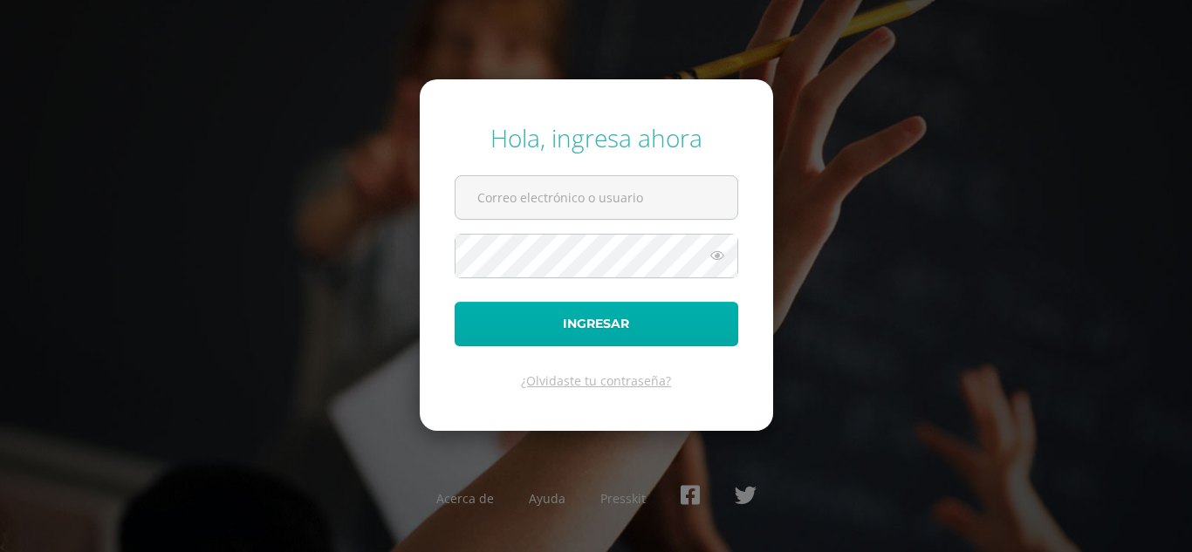
type input "yazmintzorin2023@maiagt.org"
click at [539, 309] on button "Ingresar" at bounding box center [597, 324] width 284 height 45
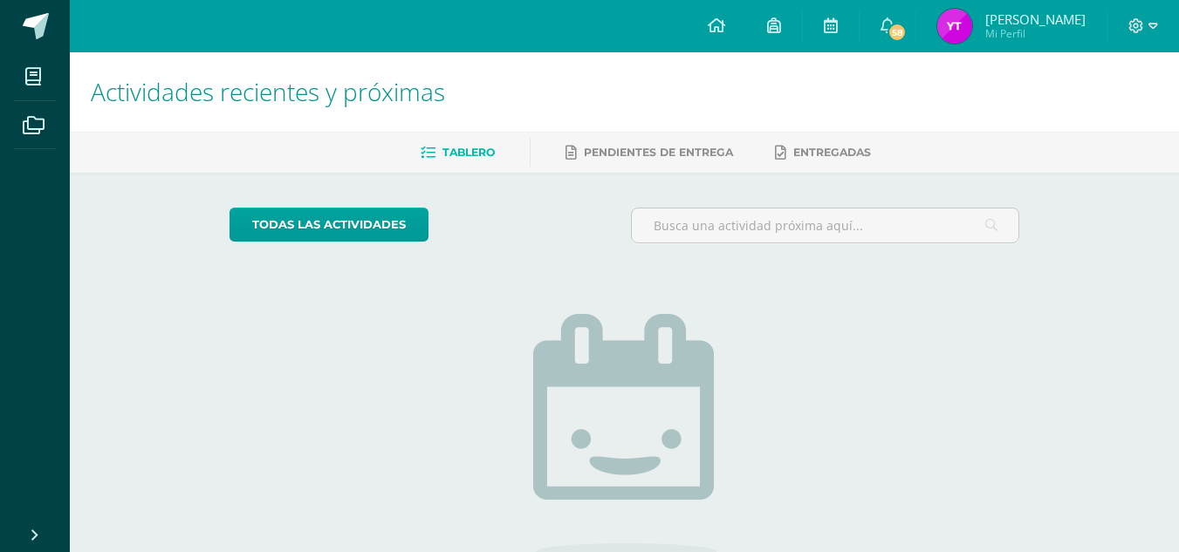
click at [950, 28] on img at bounding box center [954, 26] width 35 height 35
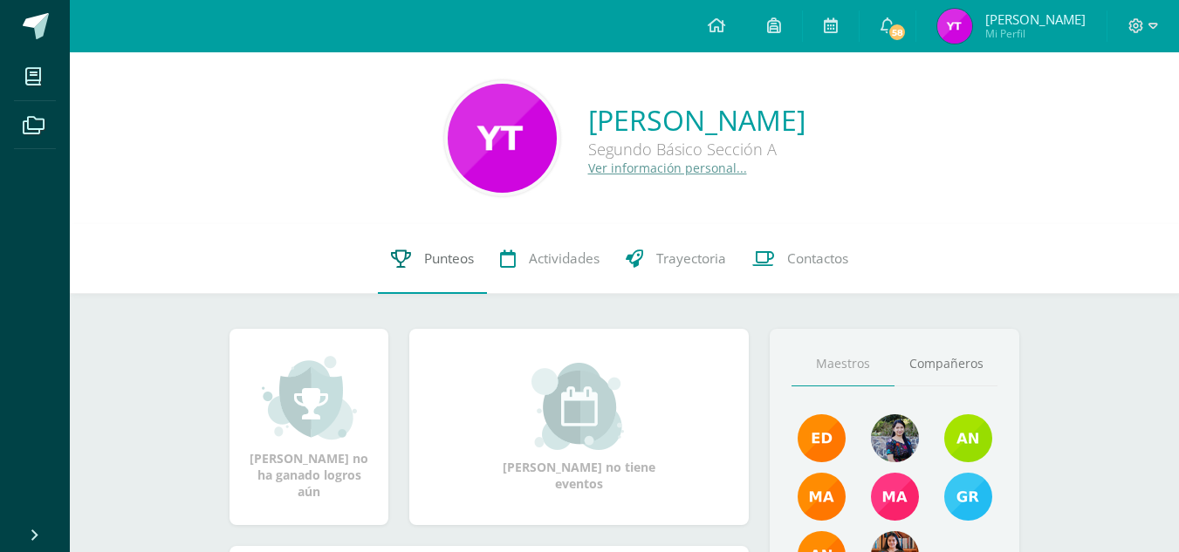
click at [449, 250] on span "Punteos" at bounding box center [449, 259] width 50 height 18
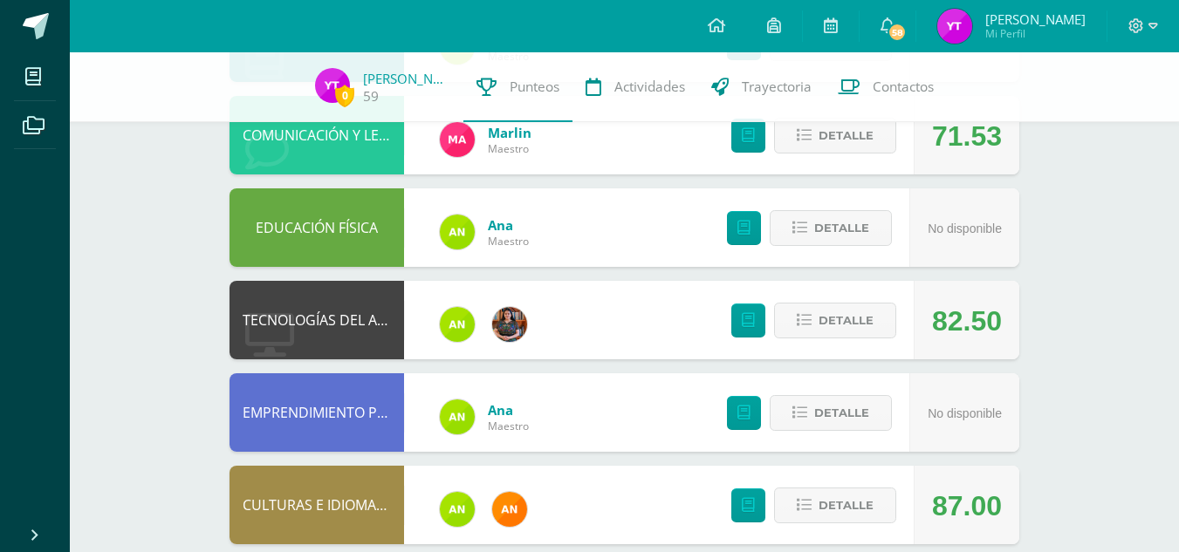
scroll to position [946, 0]
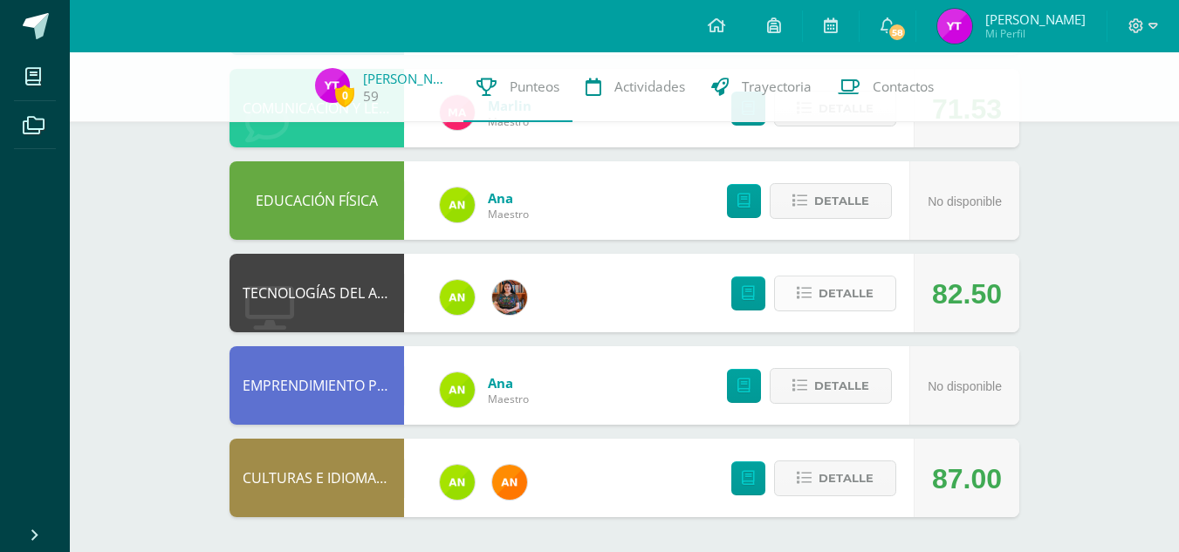
click at [856, 292] on span "Detalle" at bounding box center [846, 294] width 55 height 32
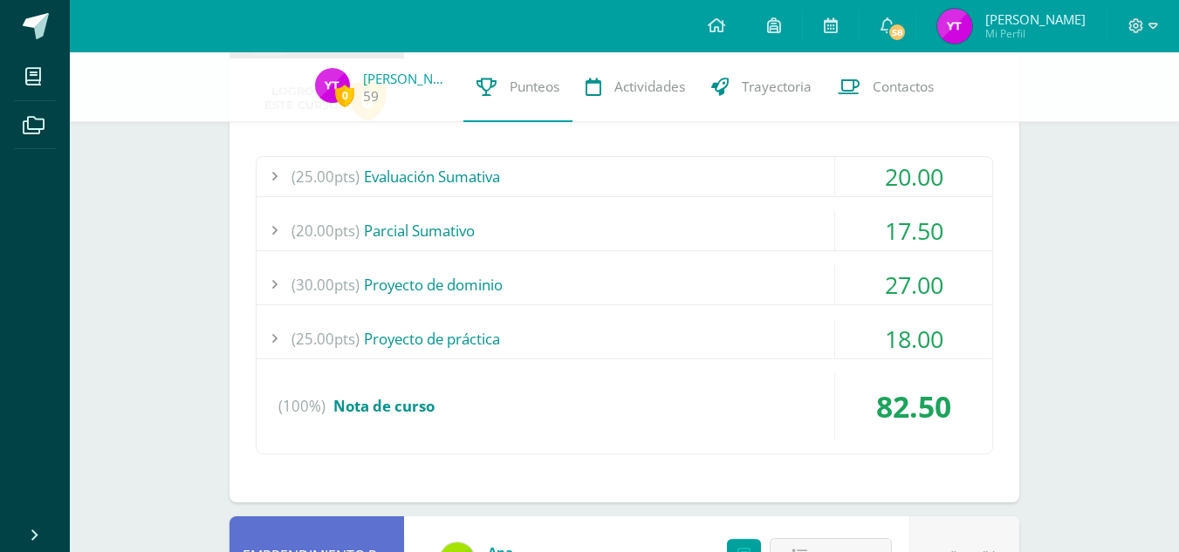
scroll to position [1223, 0]
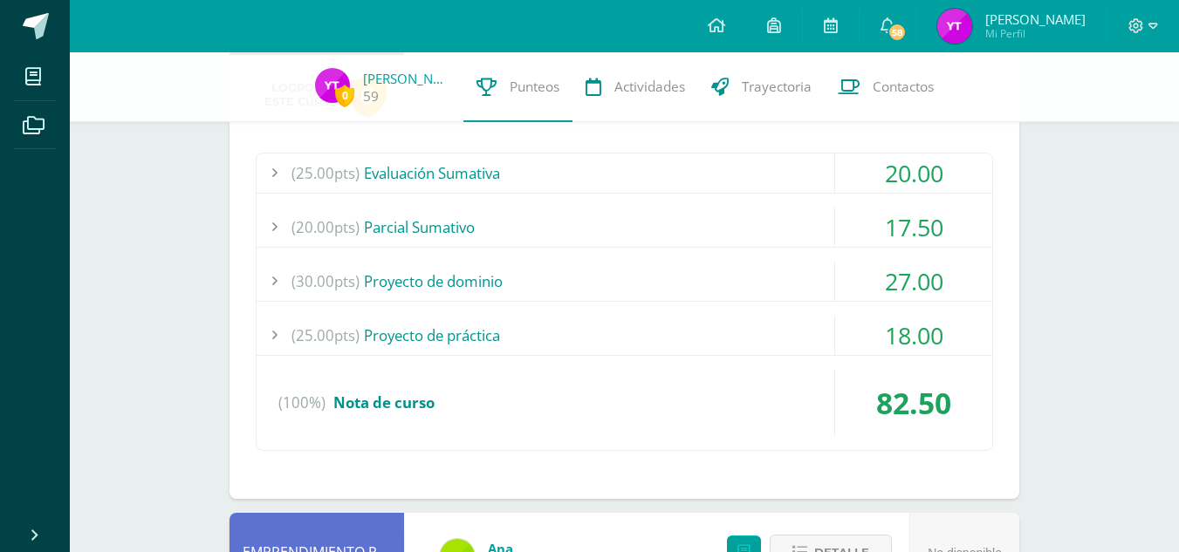
click at [496, 168] on div "(25.00pts) Evaluación Sumativa" at bounding box center [625, 173] width 736 height 39
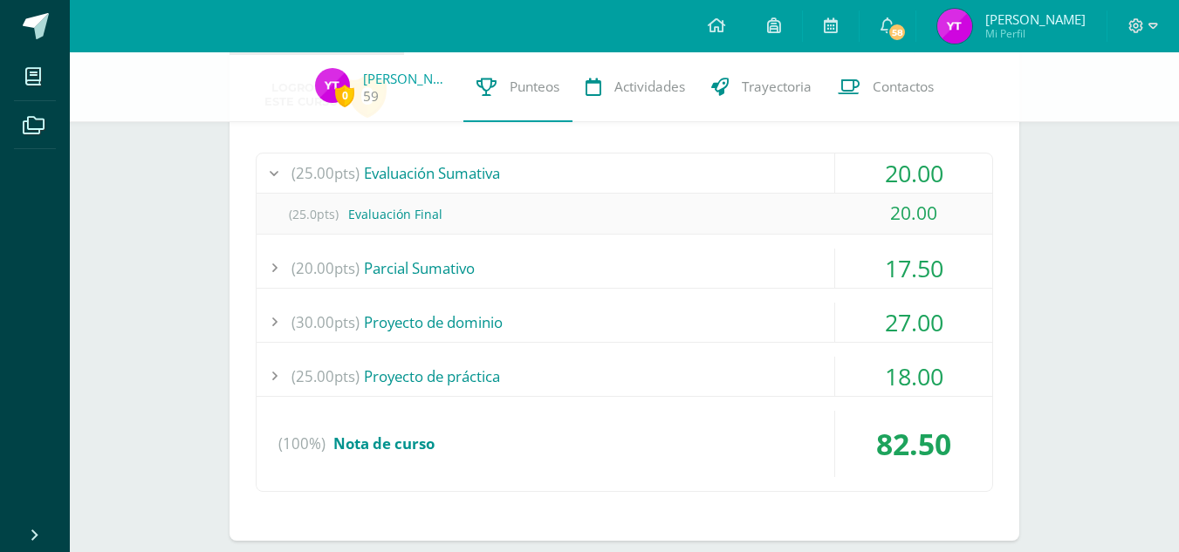
click at [479, 261] on div "(20.00pts) Parcial Sumativo" at bounding box center [625, 268] width 736 height 39
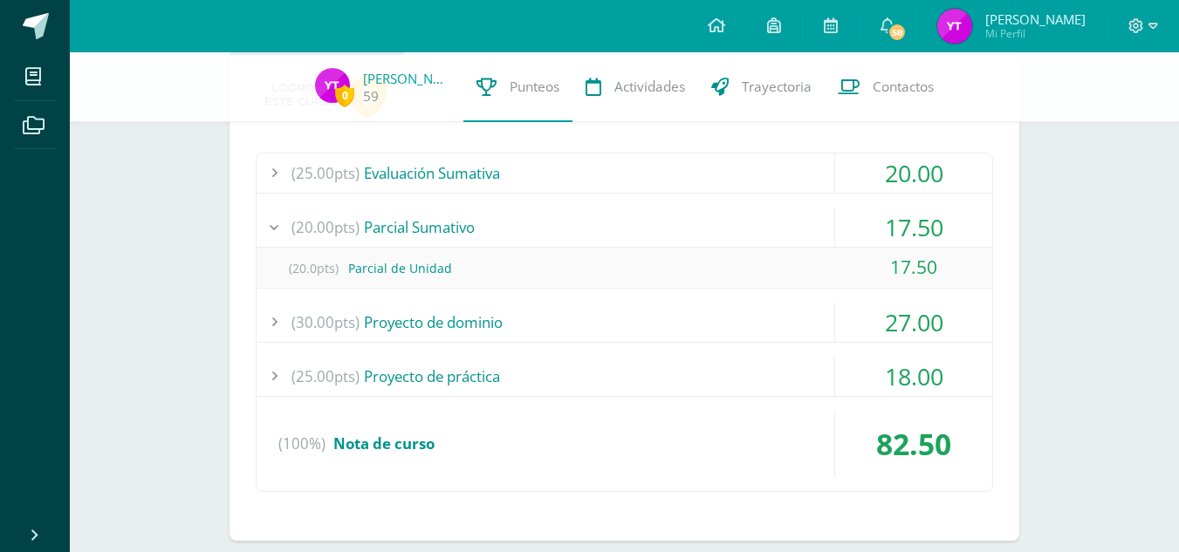
click at [482, 313] on div "(30.00pts) Proyecto de dominio" at bounding box center [625, 322] width 736 height 39
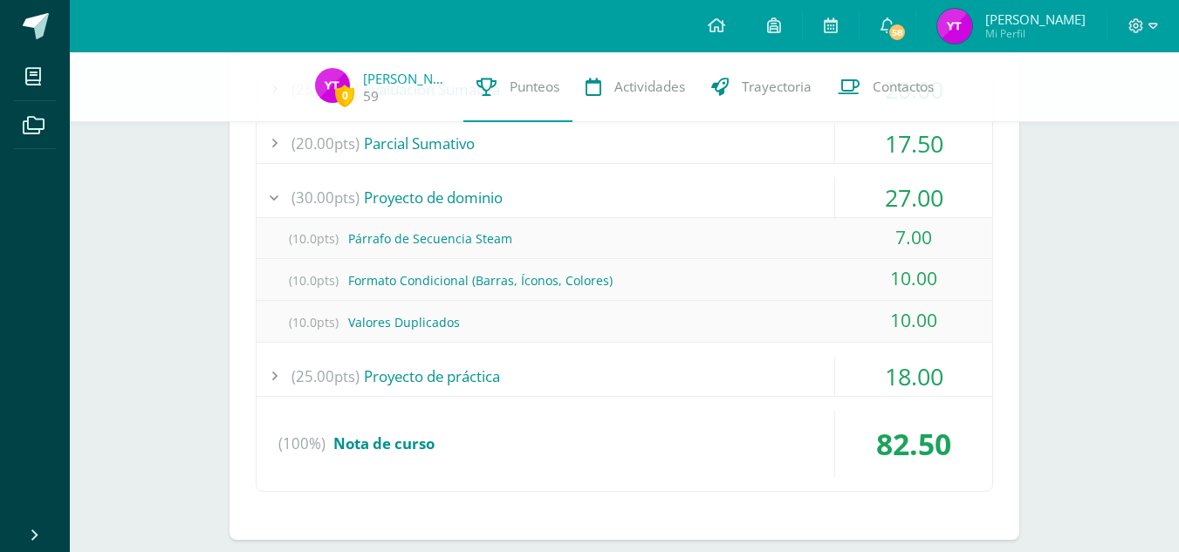
scroll to position [1313, 0]
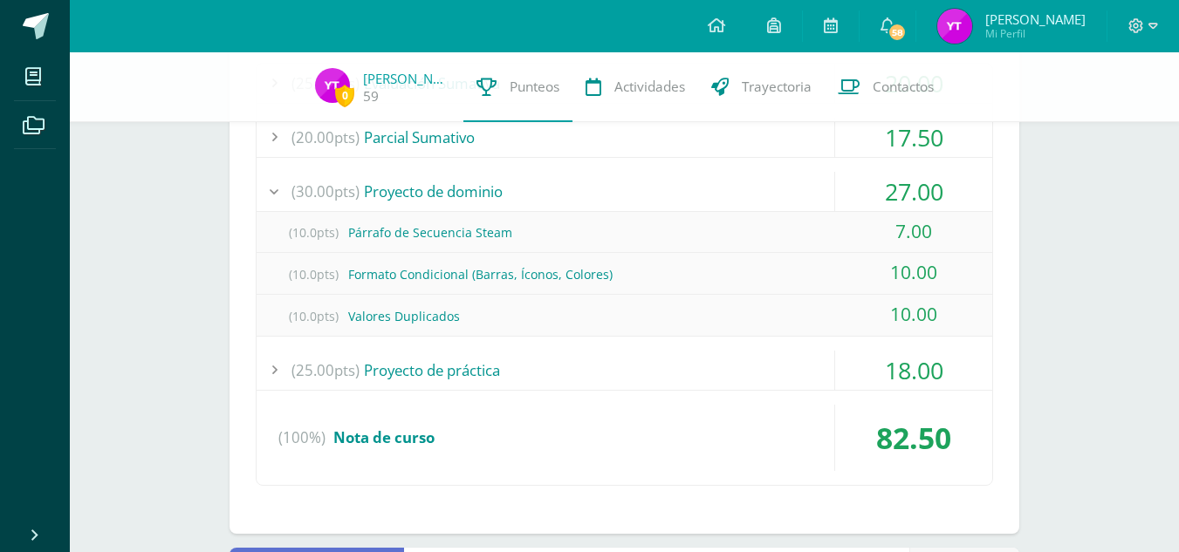
click at [484, 376] on div "(25.00pts) Proyecto de práctica" at bounding box center [625, 370] width 736 height 39
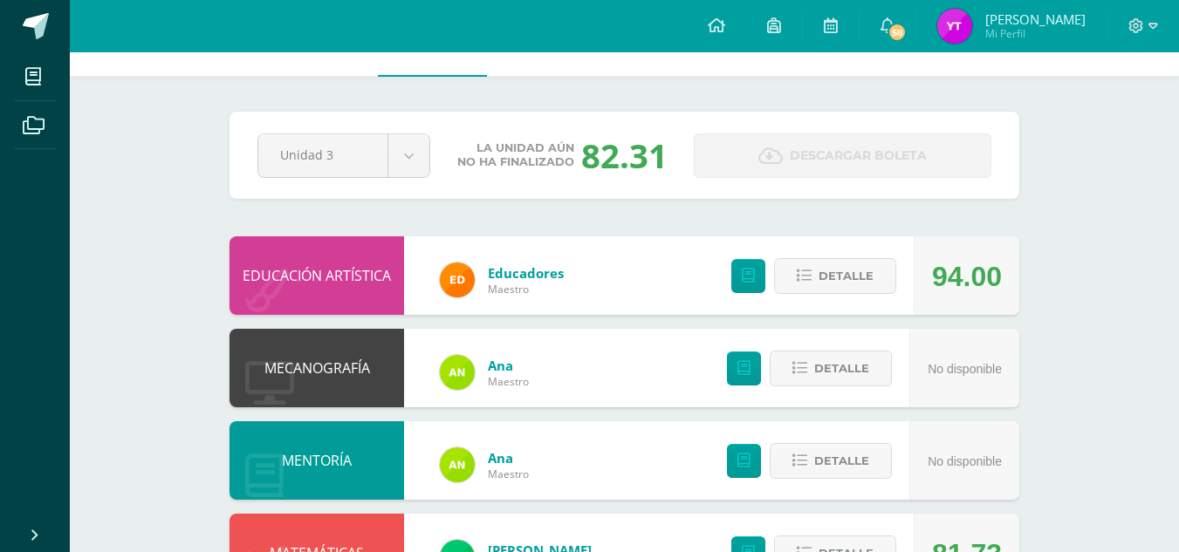
scroll to position [0, 0]
